Goal: Task Accomplishment & Management: Use online tool/utility

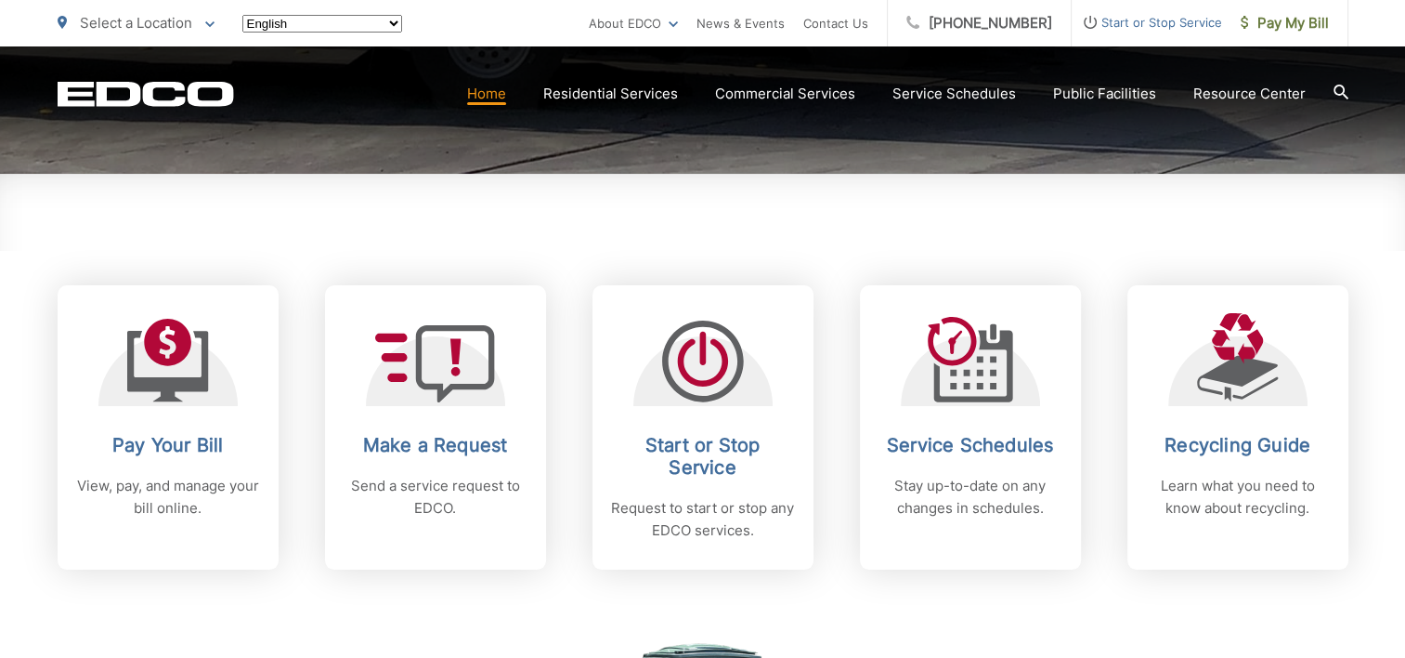
scroll to position [650, 0]
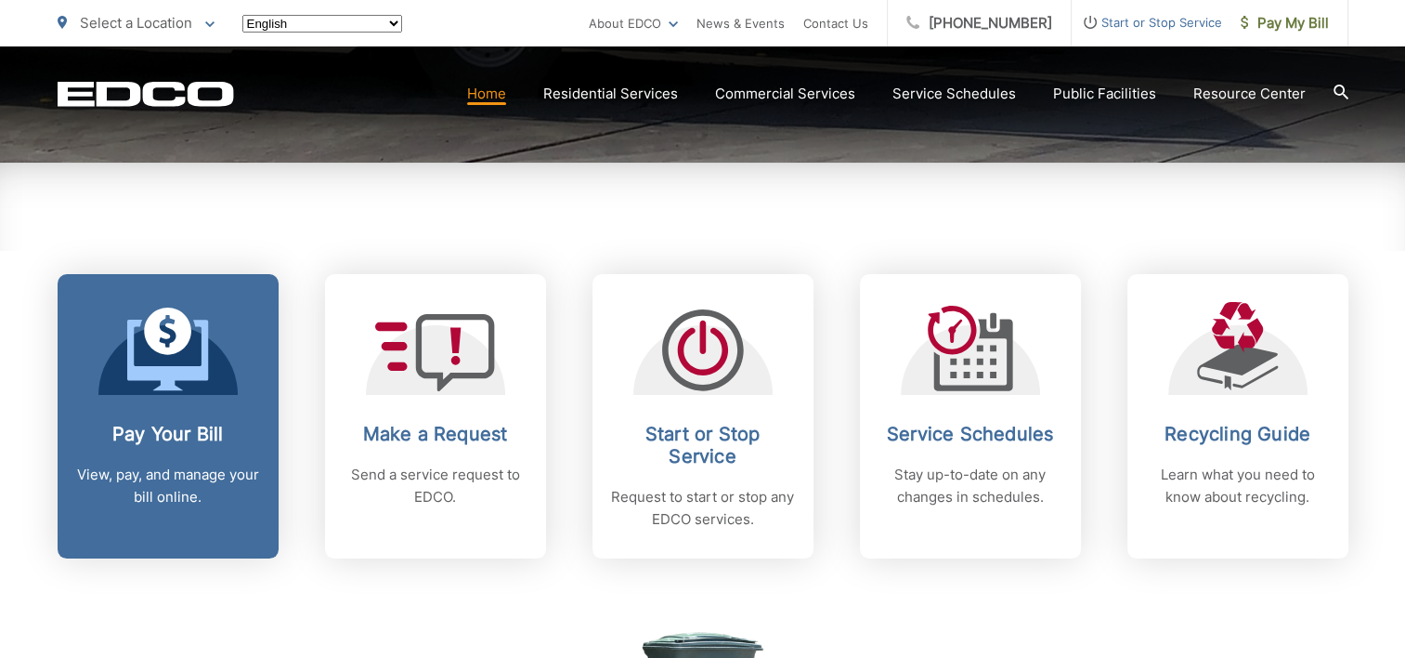
click at [189, 433] on h2 "Pay Your Bill" at bounding box center [168, 434] width 184 height 22
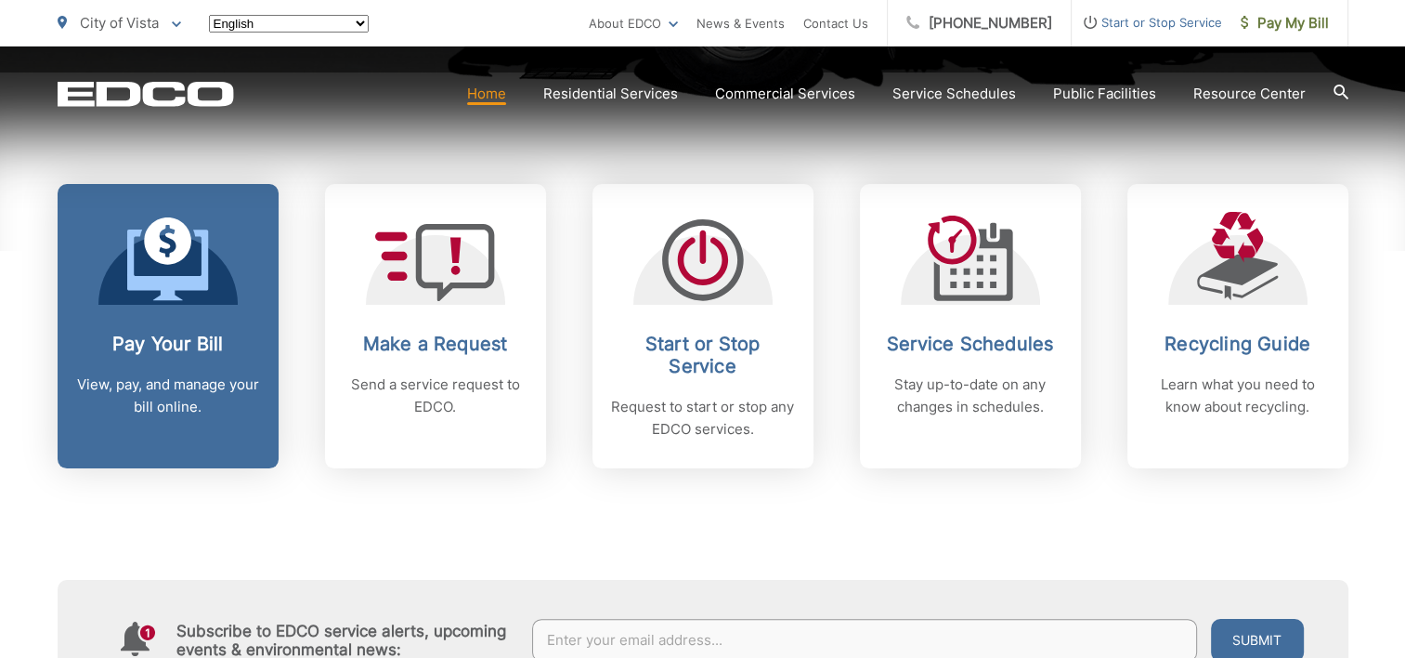
scroll to position [929, 0]
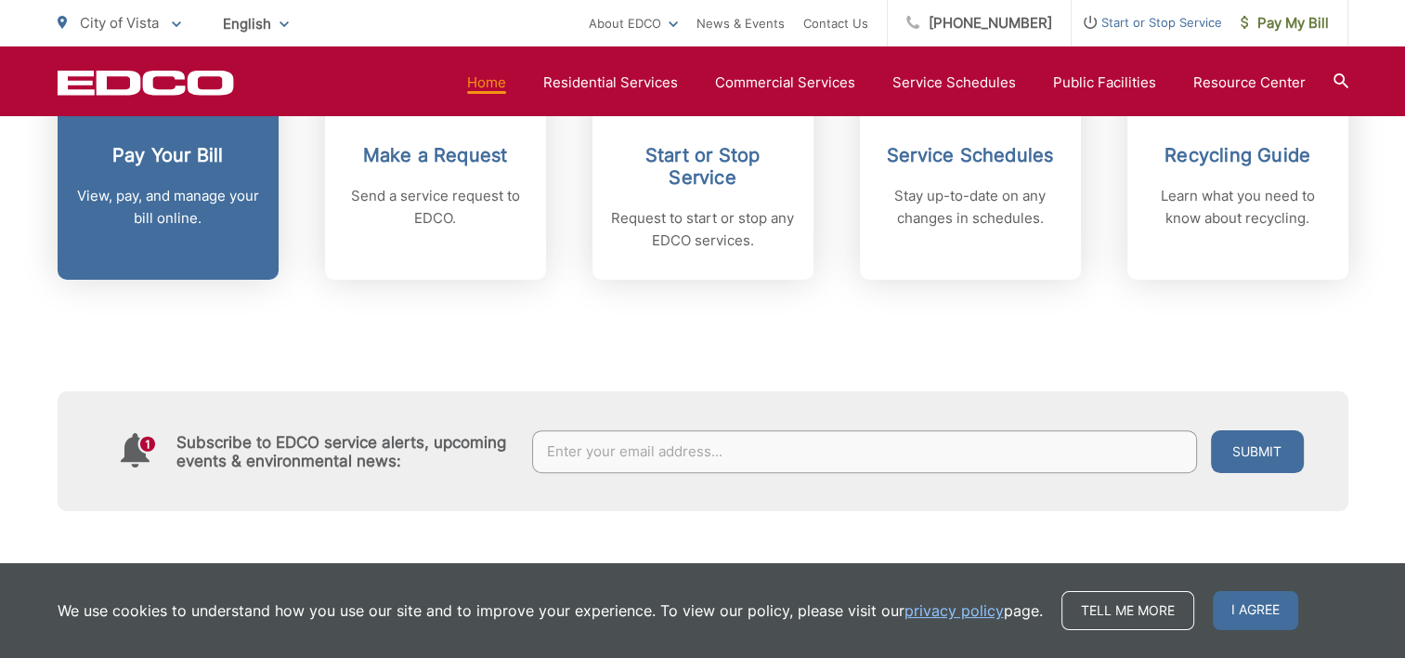
click at [189, 159] on h2 "Pay Your Bill" at bounding box center [168, 155] width 184 height 22
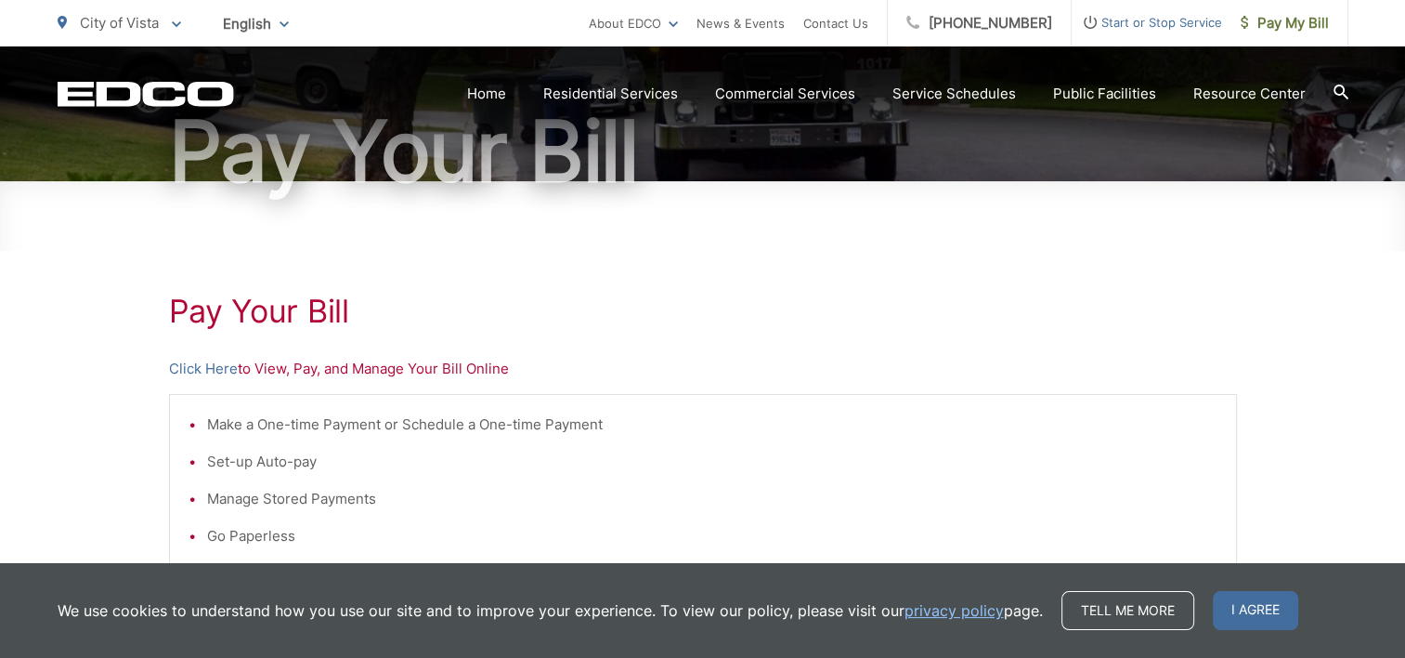
scroll to position [279, 0]
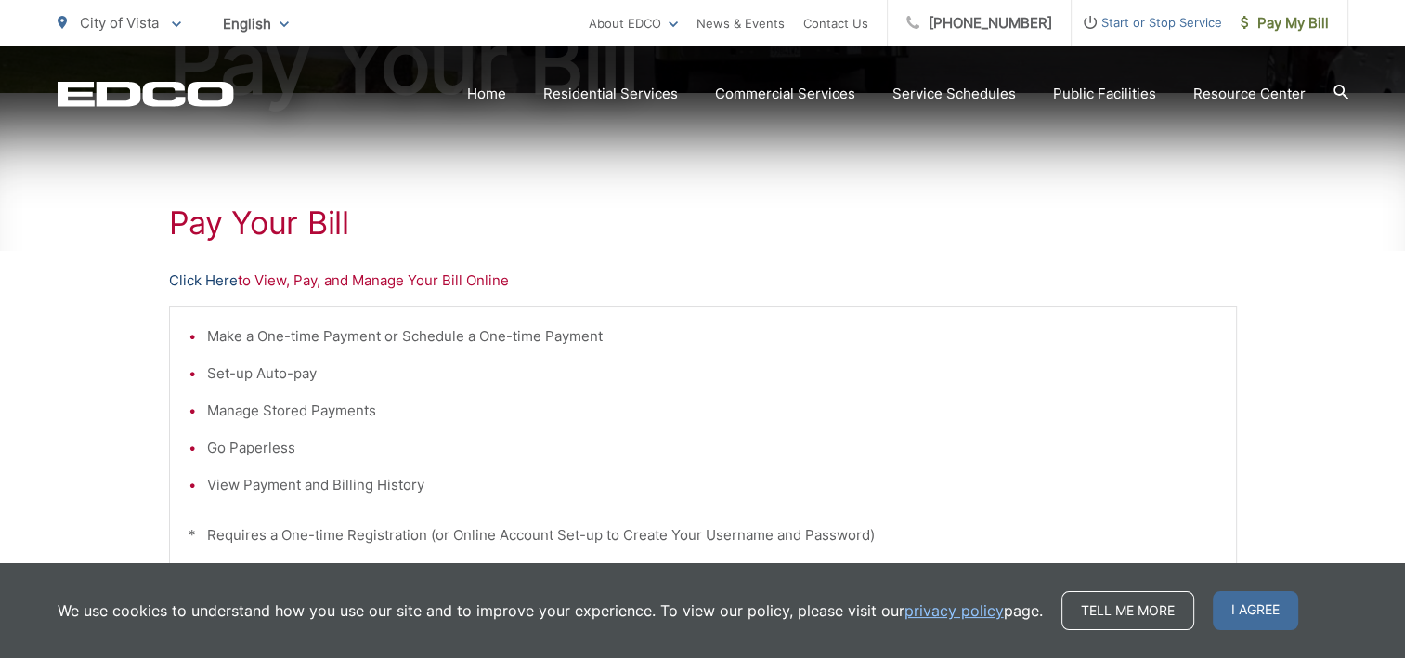
click at [202, 285] on link "Click Here" at bounding box center [203, 280] width 69 height 22
